Goal: Task Accomplishment & Management: Manage account settings

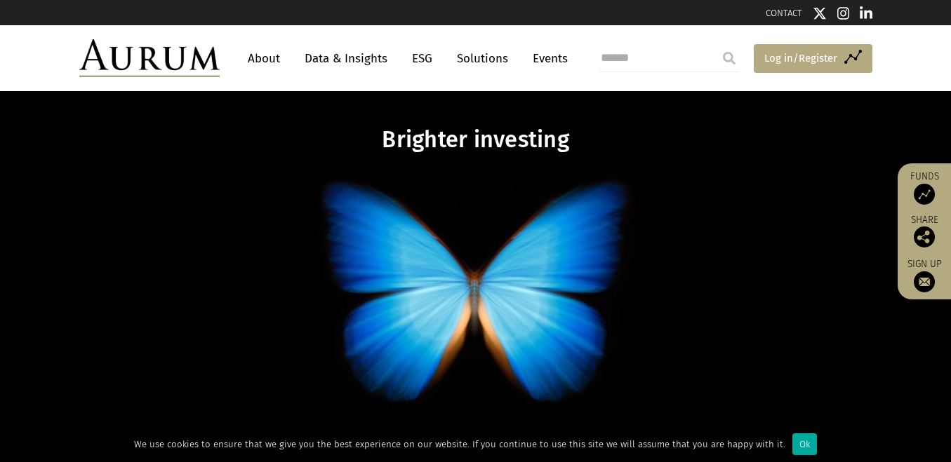
click at [811, 54] on span "Log in/Register" at bounding box center [800, 58] width 73 height 17
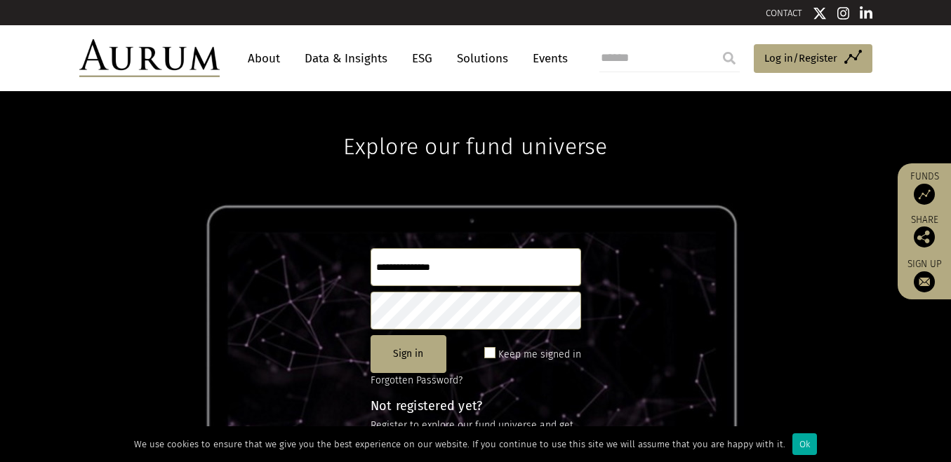
click at [453, 264] on input "text" at bounding box center [475, 267] width 210 height 38
click at [822, 60] on span "Log in/Register" at bounding box center [800, 58] width 73 height 17
type input "**"
